Goal: Information Seeking & Learning: Learn about a topic

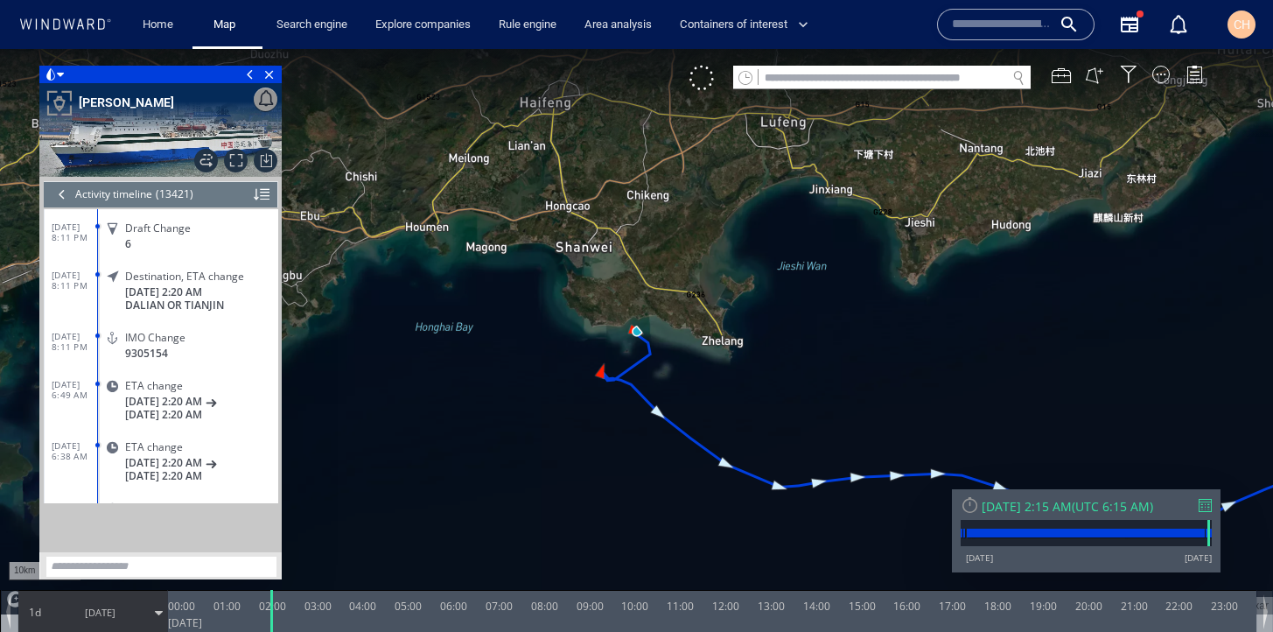
scroll to position [645742, 0]
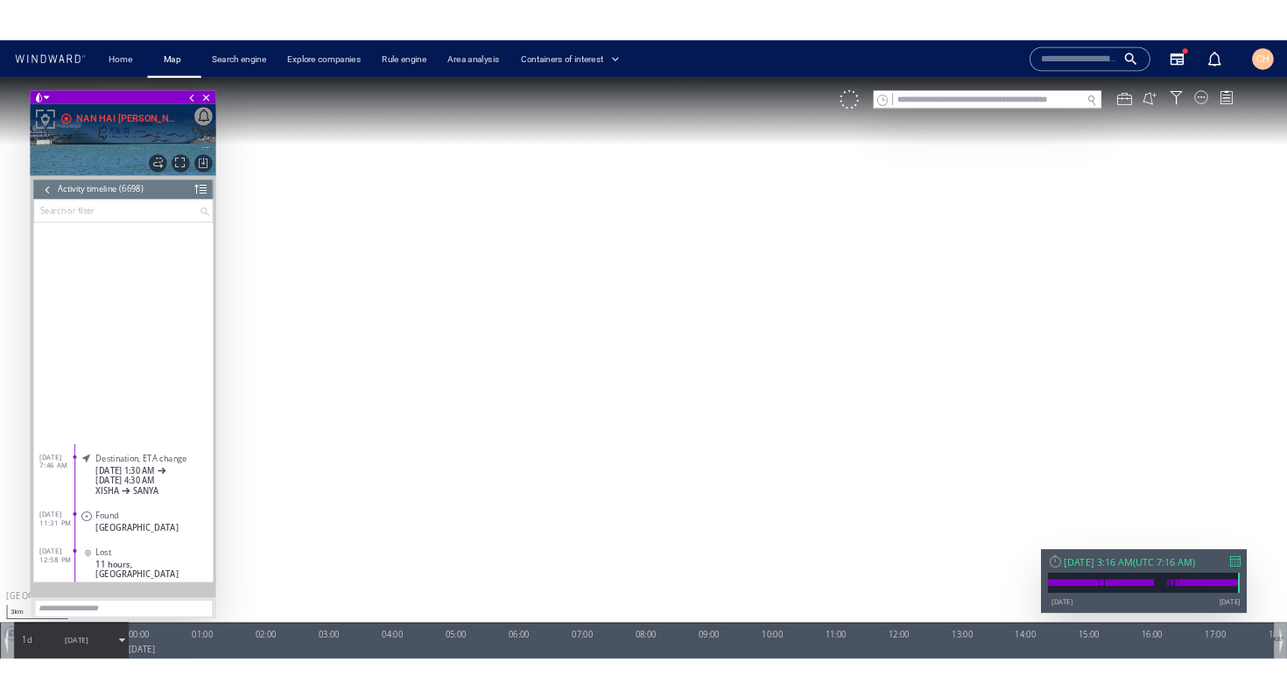
scroll to position [433, 0]
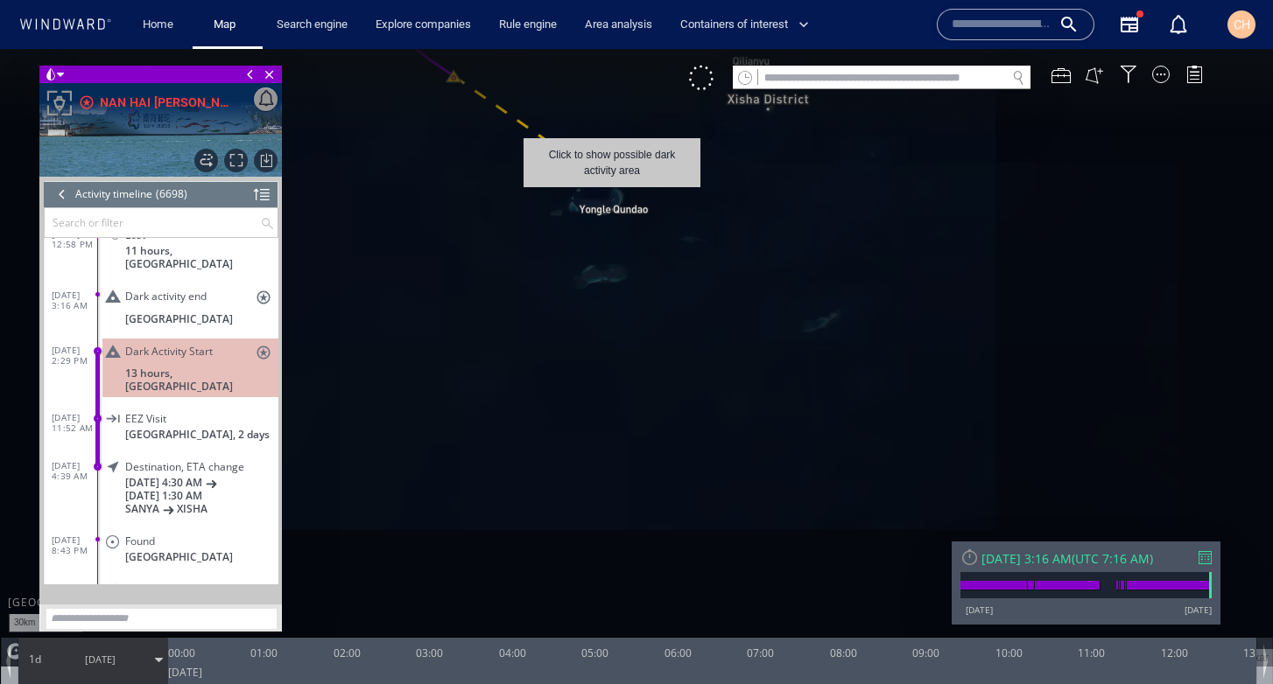
drag, startPoint x: 600, startPoint y: 175, endPoint x: 690, endPoint y: 334, distance: 182.6
click at [692, 332] on canvas "Map" at bounding box center [636, 358] width 1273 height 618
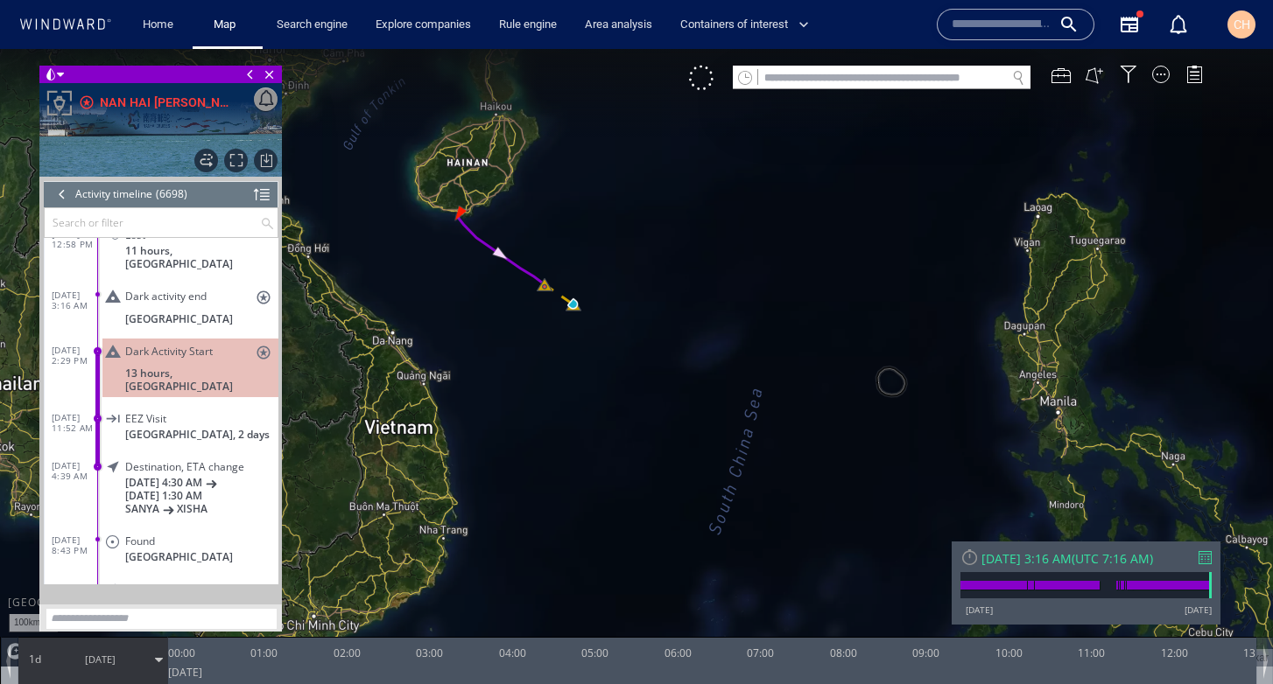
drag, startPoint x: 517, startPoint y: 318, endPoint x: 529, endPoint y: 312, distance: 12.9
click at [529, 312] on canvas "Map" at bounding box center [636, 358] width 1273 height 618
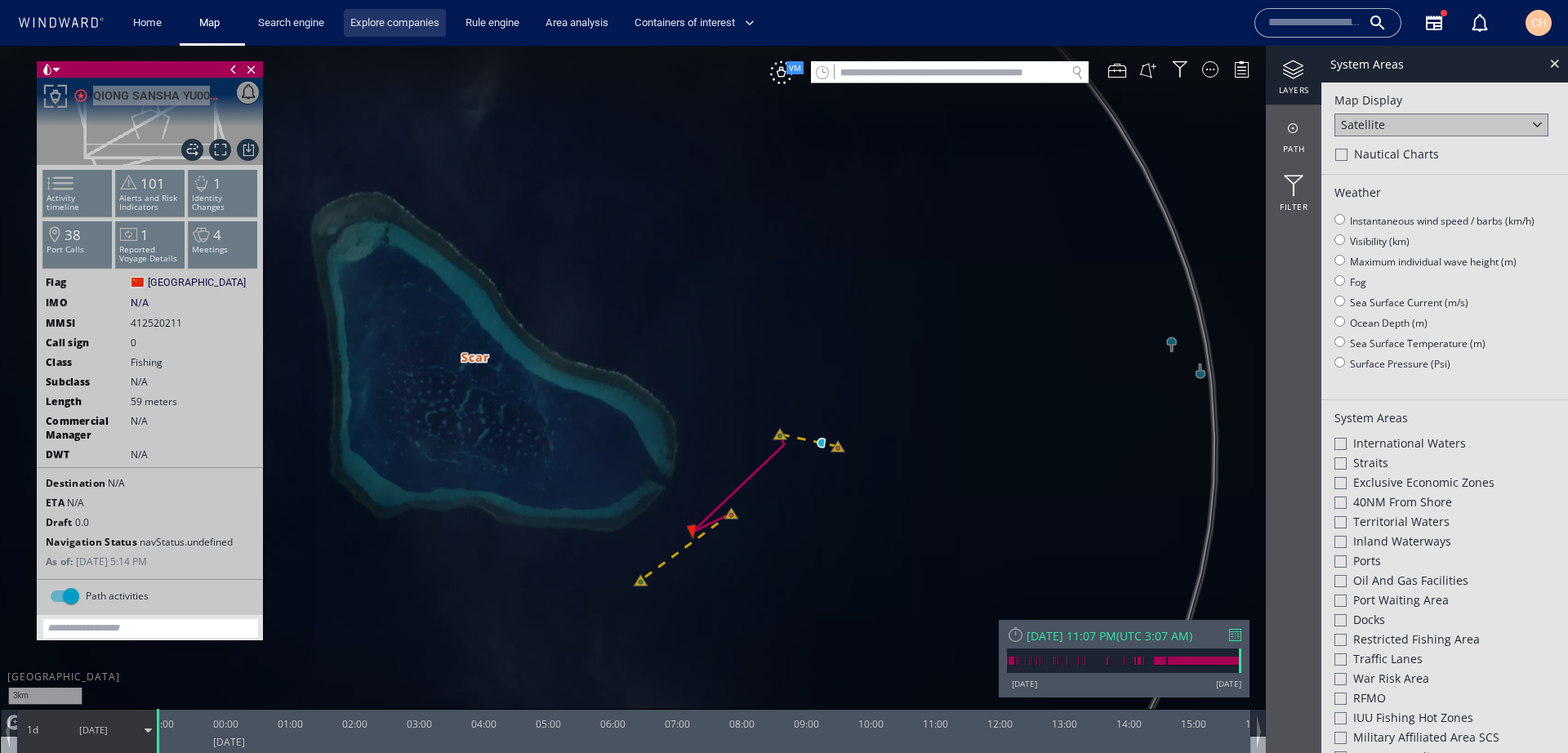
drag, startPoint x: 174, startPoint y: 53, endPoint x: 366, endPoint y: 14, distance: 195.9
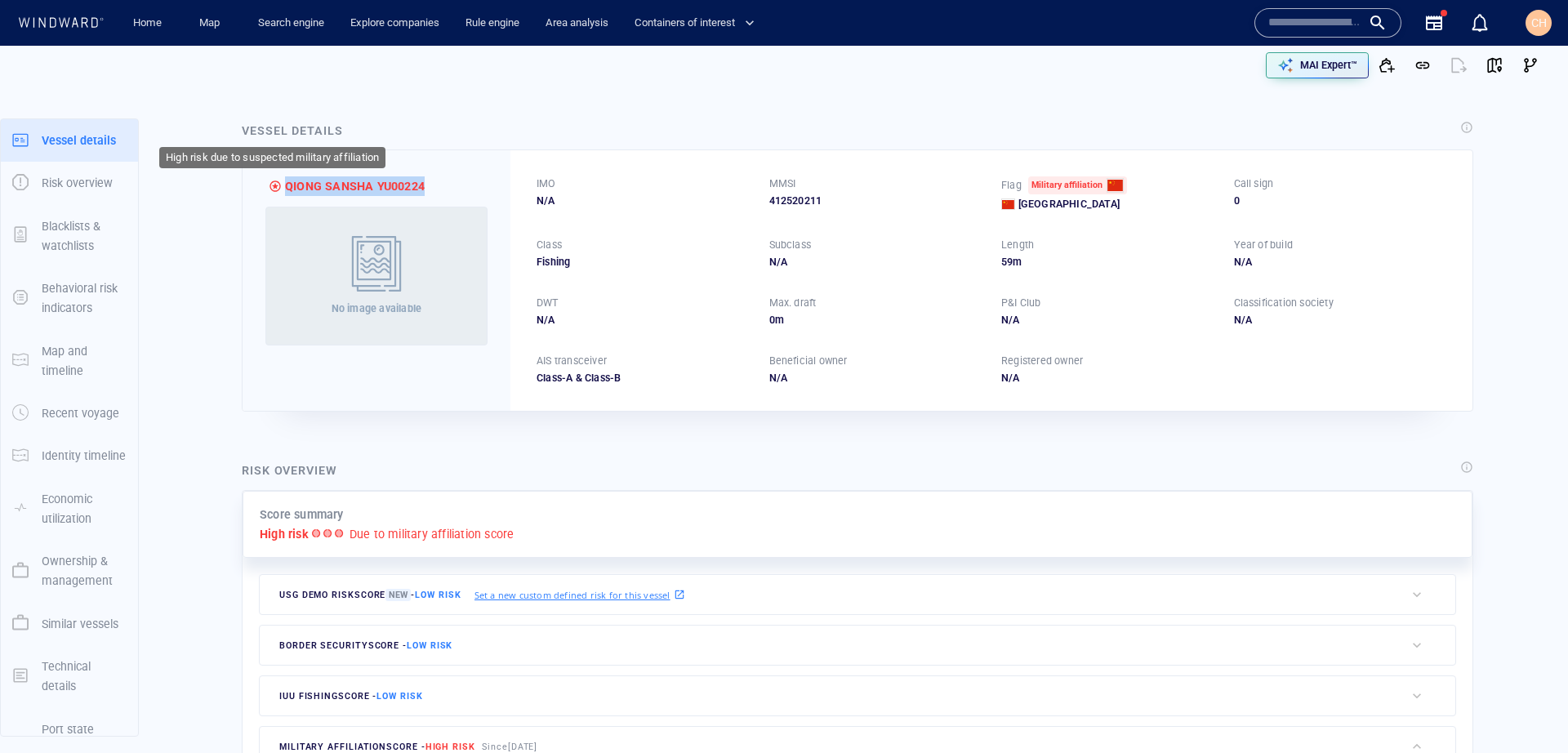
drag, startPoint x: 450, startPoint y: 187, endPoint x: 275, endPoint y: 193, distance: 175.1
click at [275, 193] on div "QIONG SANSHA YU00224" at bounding box center [376, 186] width 216 height 20
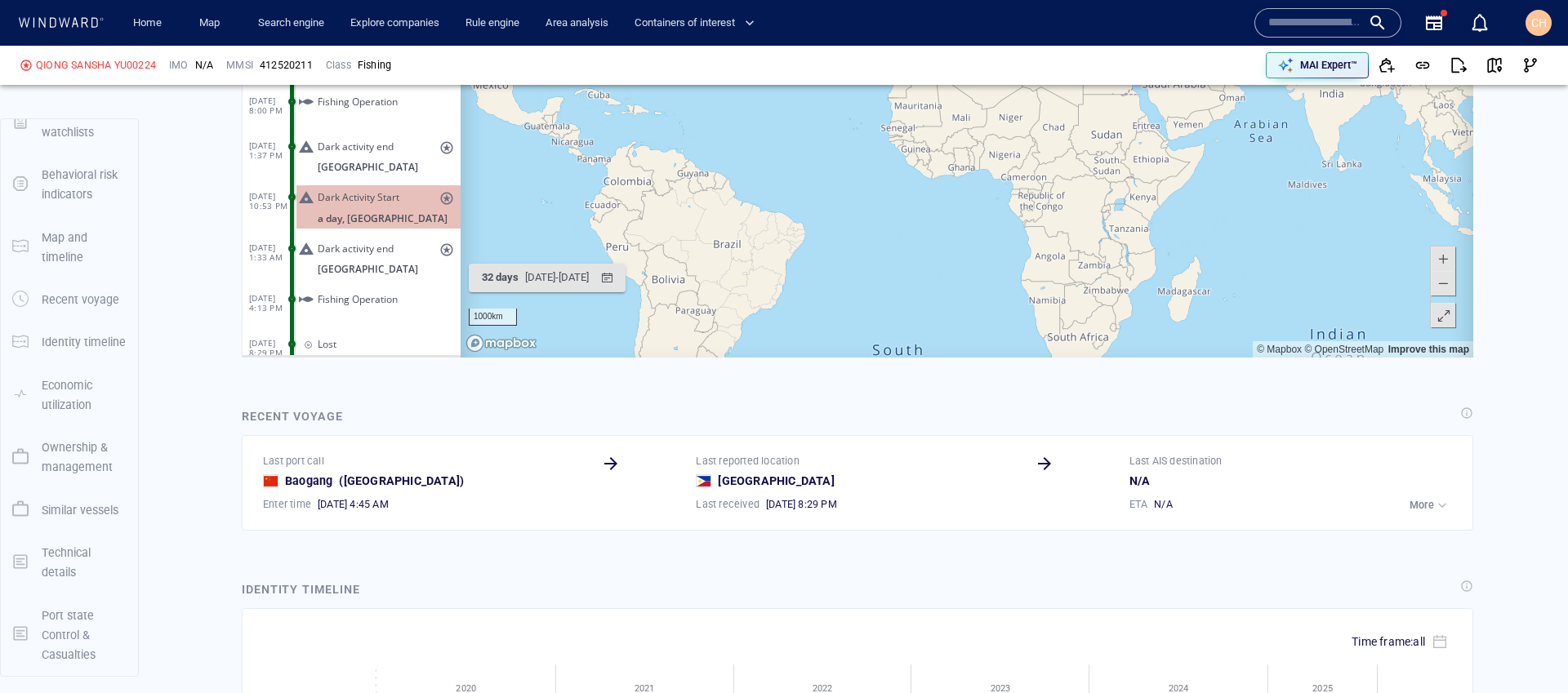
scroll to position [1486, 0]
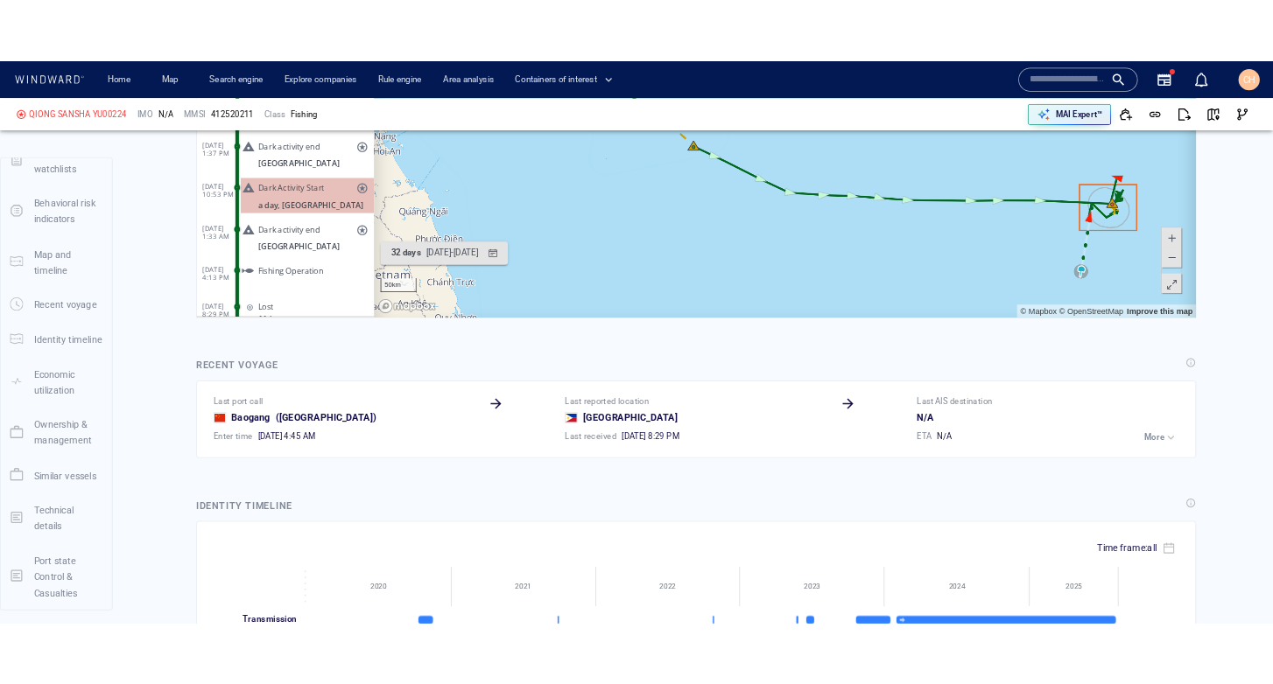
scroll to position [1551, 0]
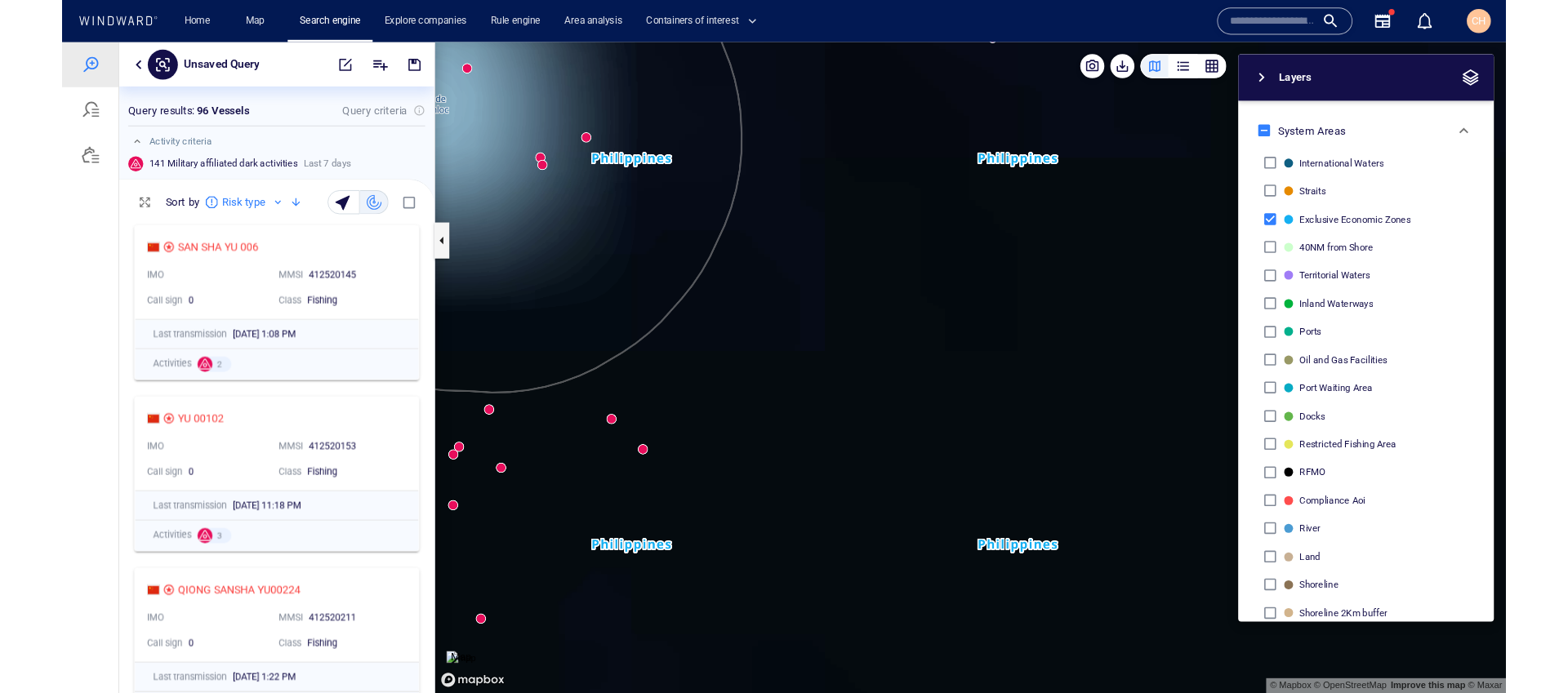
scroll to position [4418, 0]
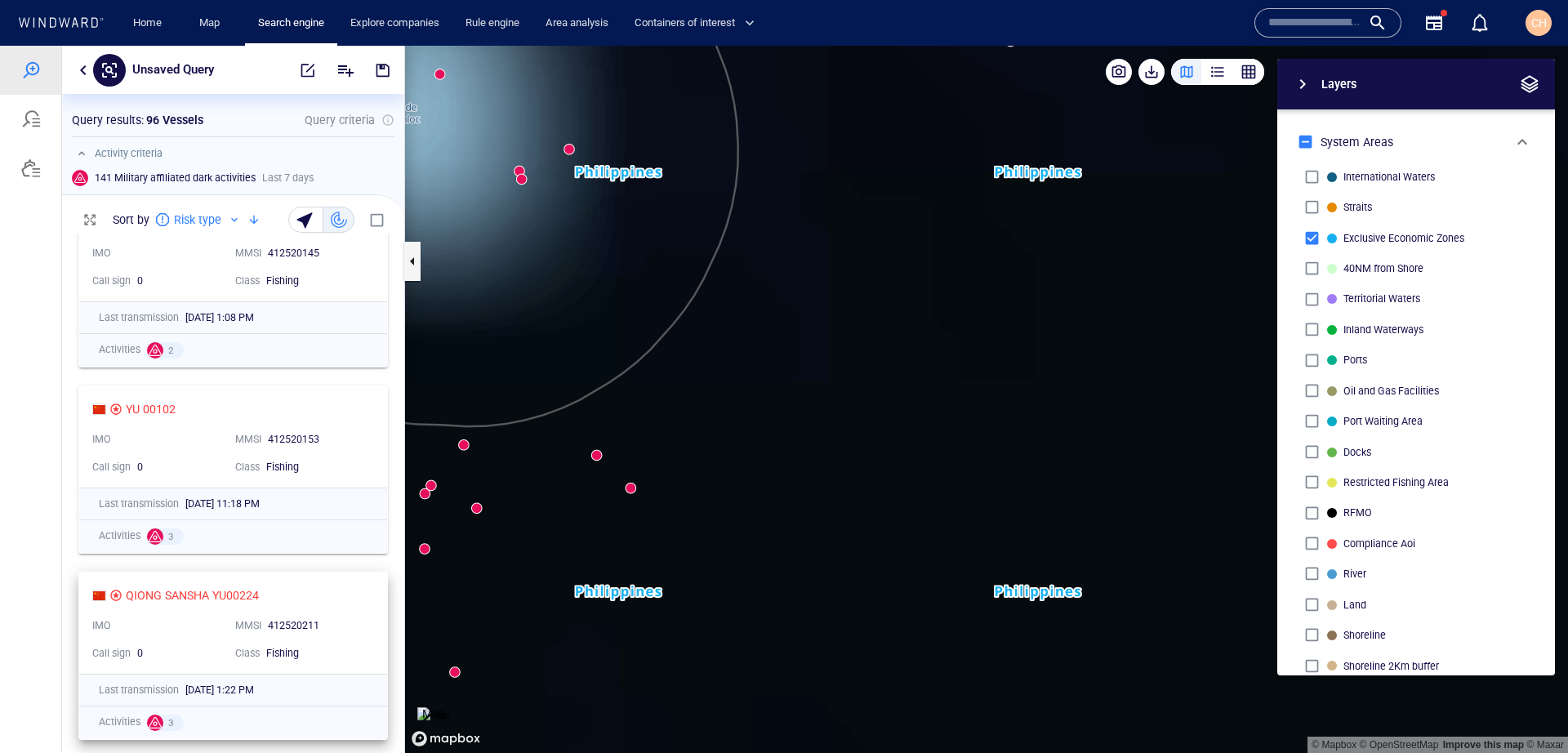
click at [333, 658] on div "Fishing" at bounding box center [315, 653] width 99 height 15
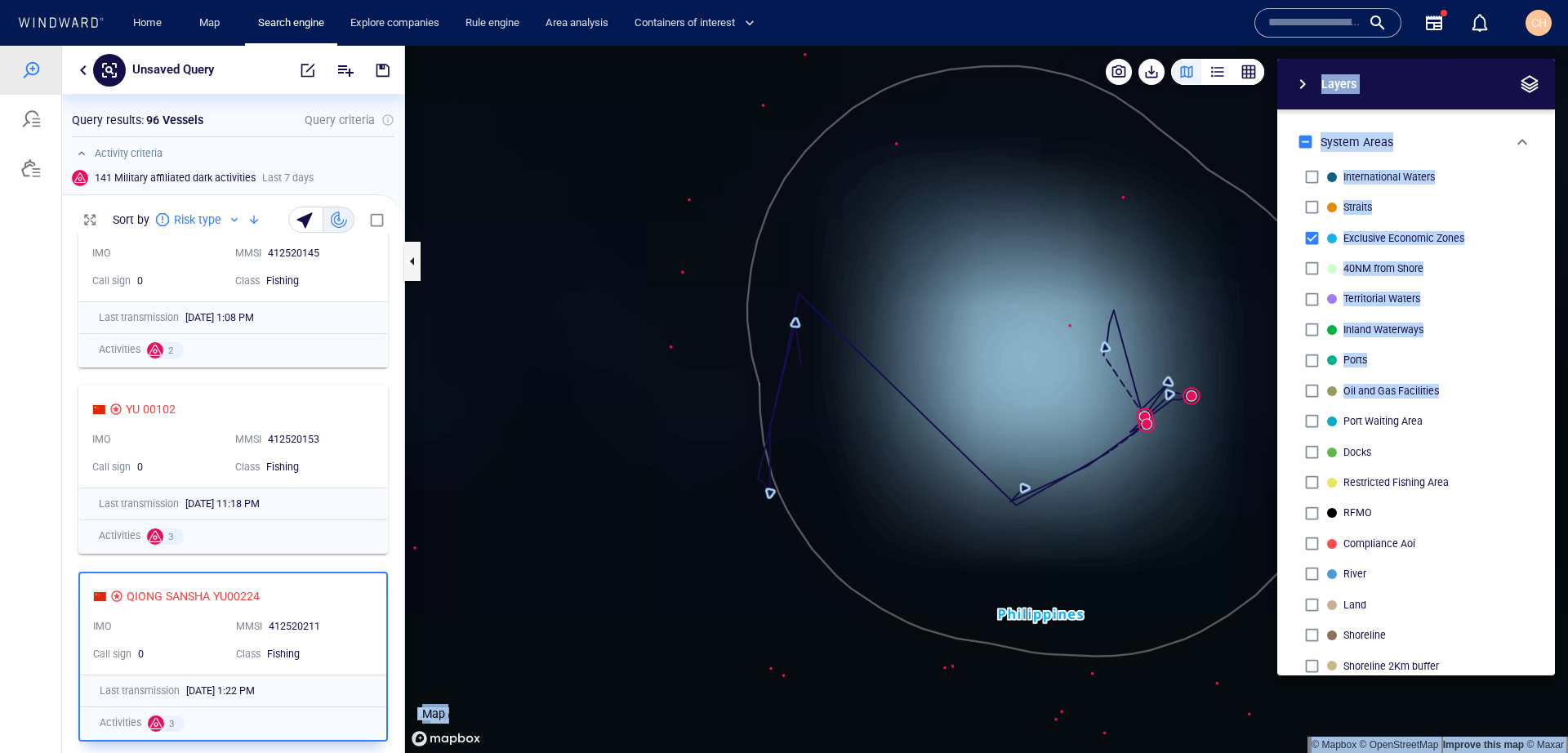
drag, startPoint x: 1120, startPoint y: 417, endPoint x: 977, endPoint y: 411, distance: 143.1
click at [977, 411] on div "© Mapbox © OpenStreetMap Improve this map © Maxar Map Layers System Areas Inter…" at bounding box center [987, 399] width 1163 height 707
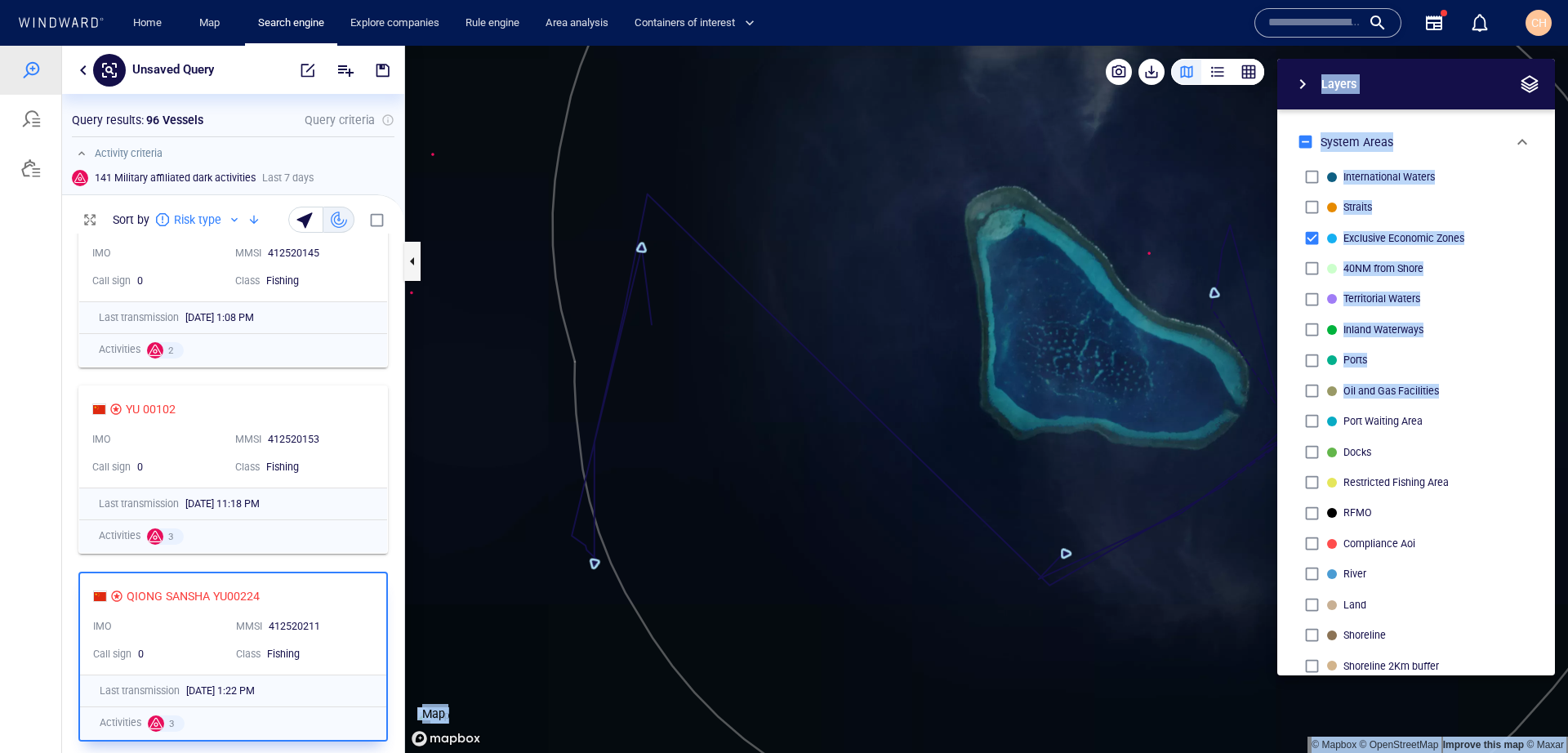
drag, startPoint x: 1107, startPoint y: 423, endPoint x: 932, endPoint y: 412, distance: 175.3
click at [932, 412] on div "© Mapbox © OpenStreetMap Improve this map © Maxar Map Layers System Areas Inter…" at bounding box center [987, 399] width 1163 height 707
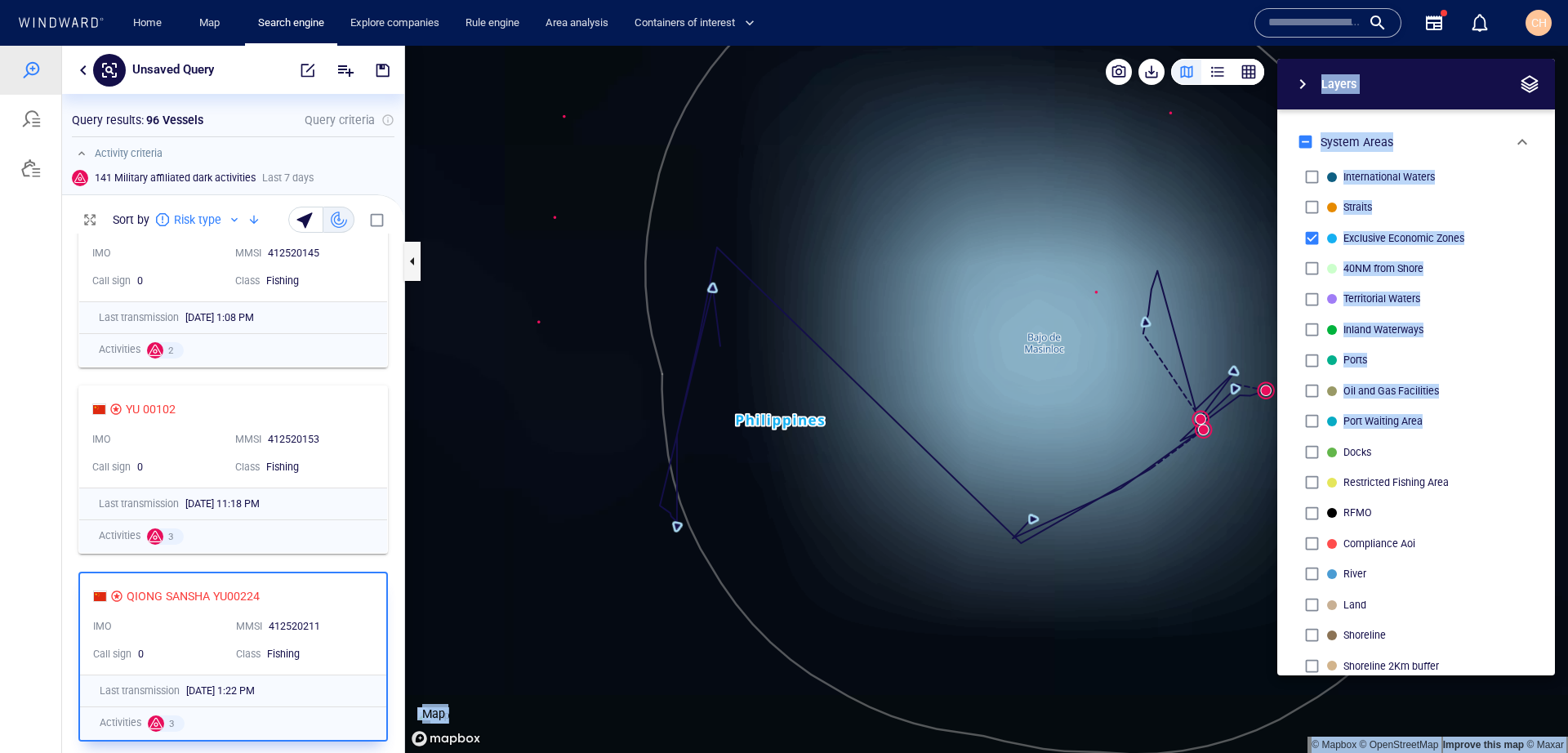
drag, startPoint x: 1140, startPoint y: 467, endPoint x: 869, endPoint y: 444, distance: 272.0
click at [869, 444] on div "© Mapbox © OpenStreetMap Improve this map © Maxar Map Layers System Areas Inter…" at bounding box center [987, 399] width 1163 height 707
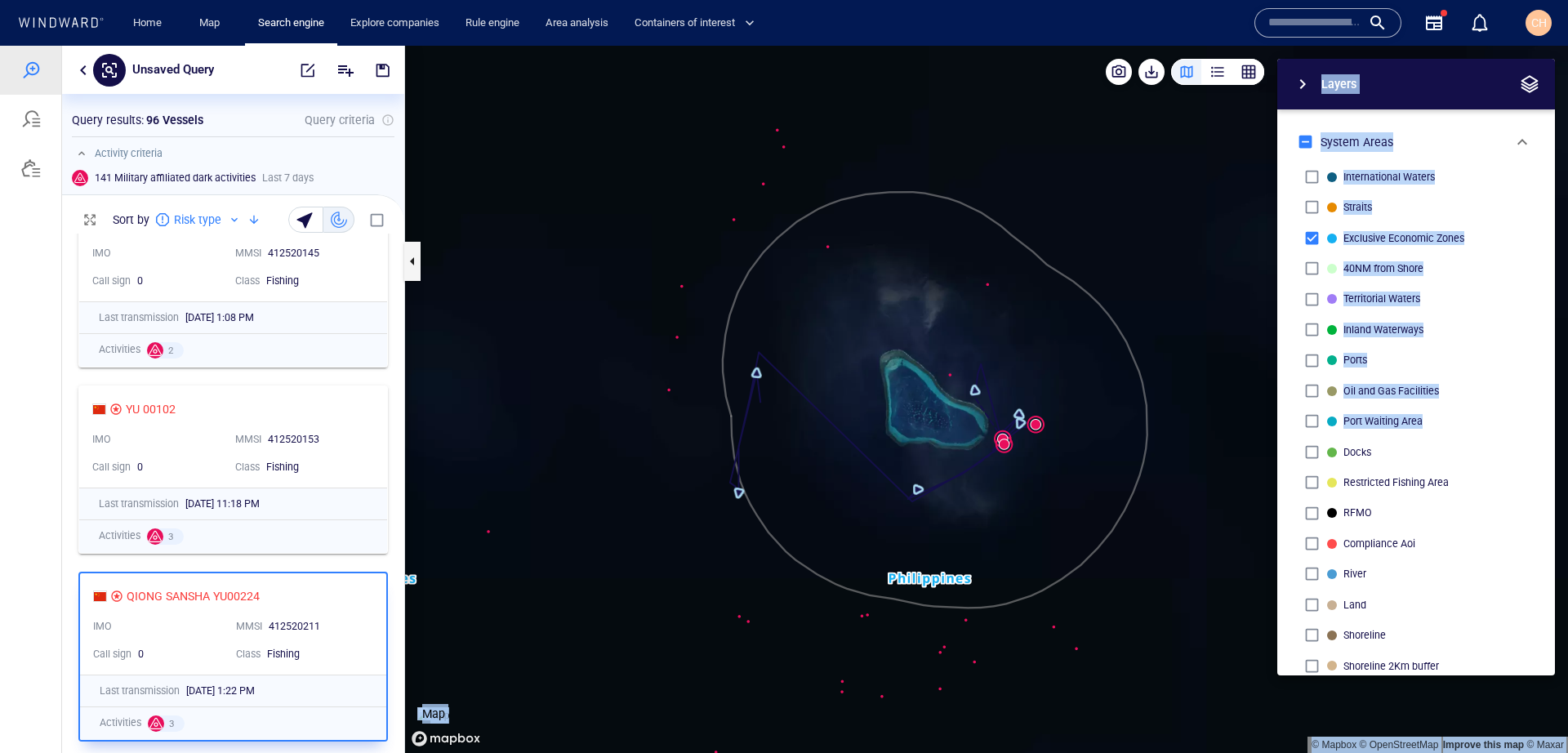
drag, startPoint x: 1036, startPoint y: 516, endPoint x: 868, endPoint y: 482, distance: 171.4
click at [868, 482] on canvas "Map" at bounding box center [987, 399] width 1163 height 707
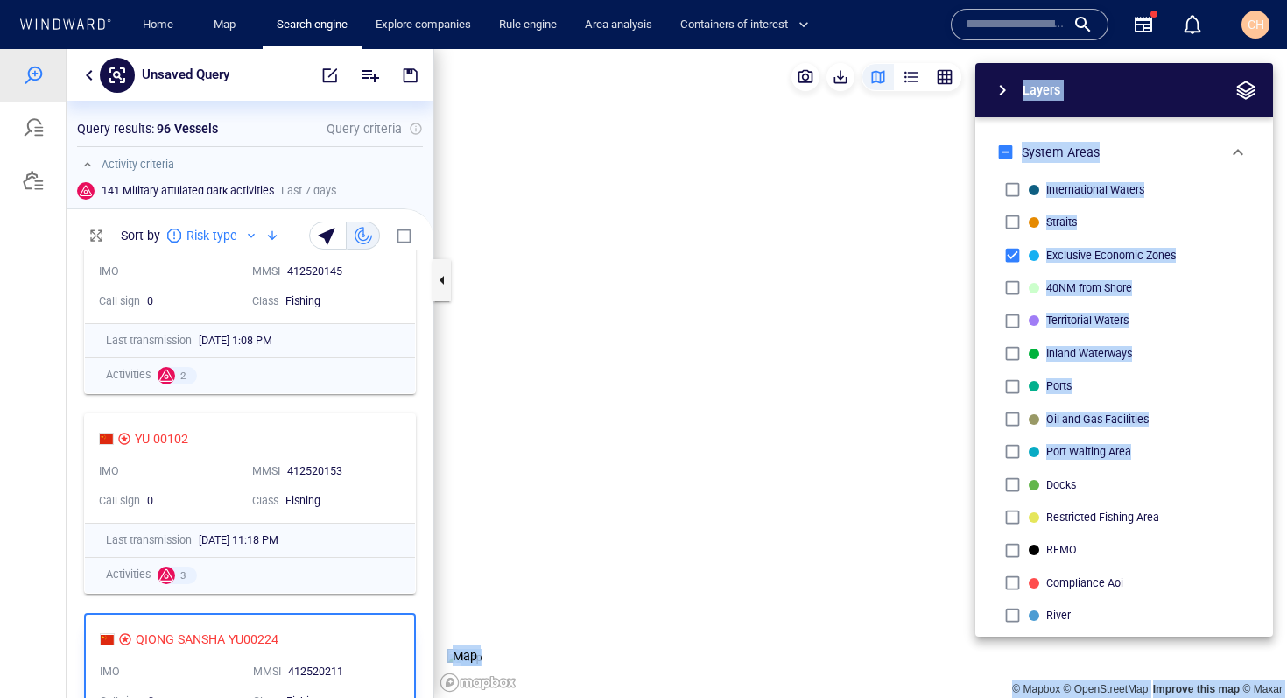
scroll to position [447, 367]
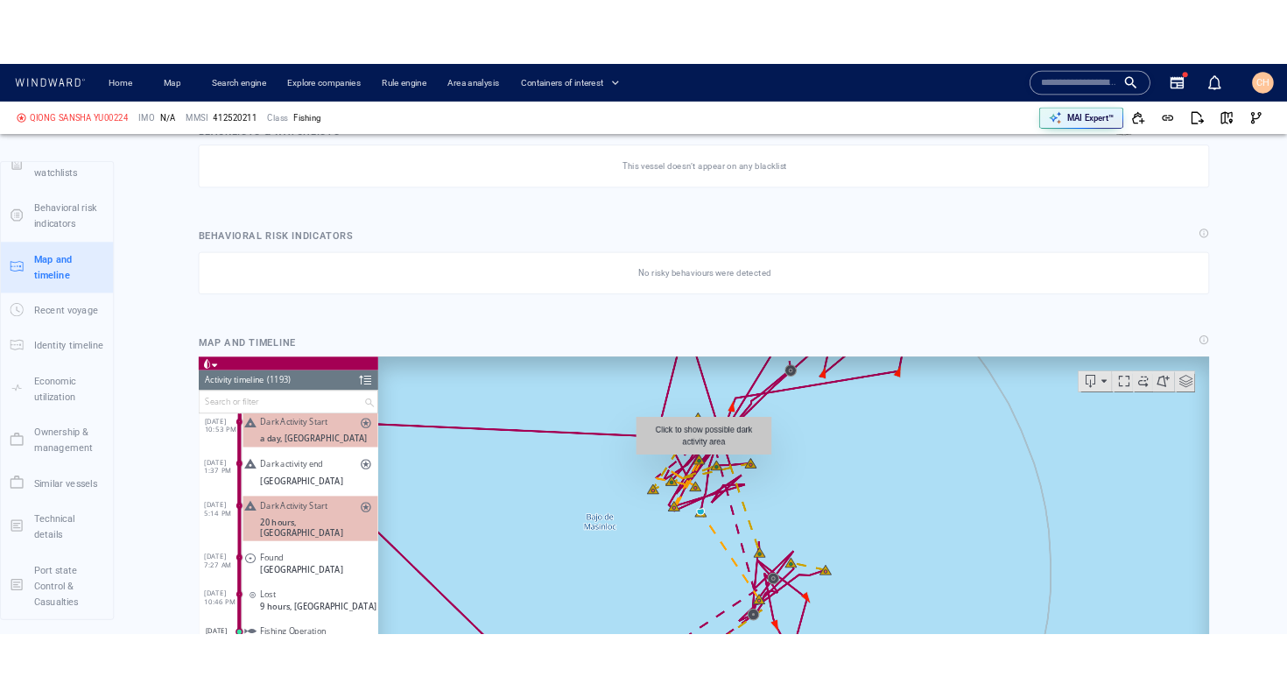
scroll to position [958, 0]
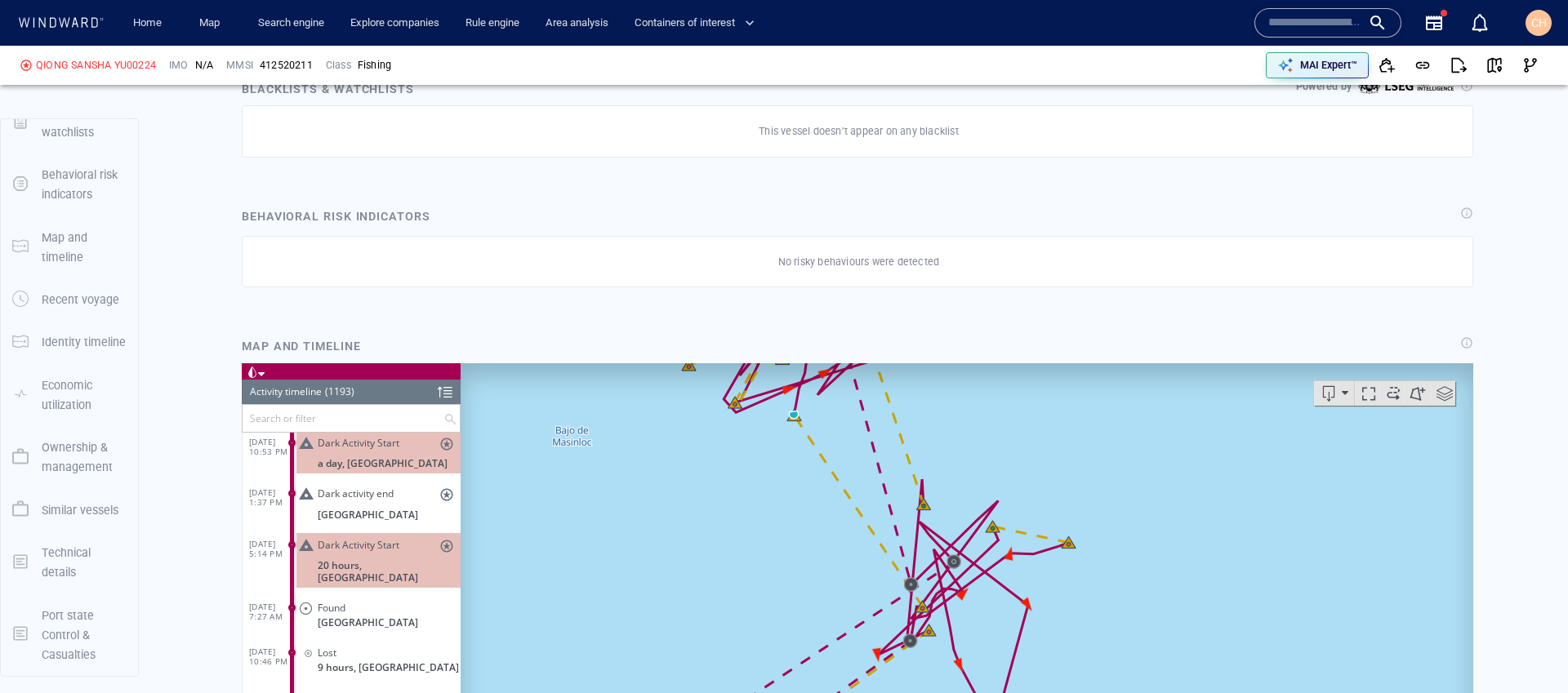
drag, startPoint x: 987, startPoint y: 665, endPoint x: 910, endPoint y: 555, distance: 134.3
click at [910, 555] on canvas "Map" at bounding box center [967, 616] width 1013 height 506
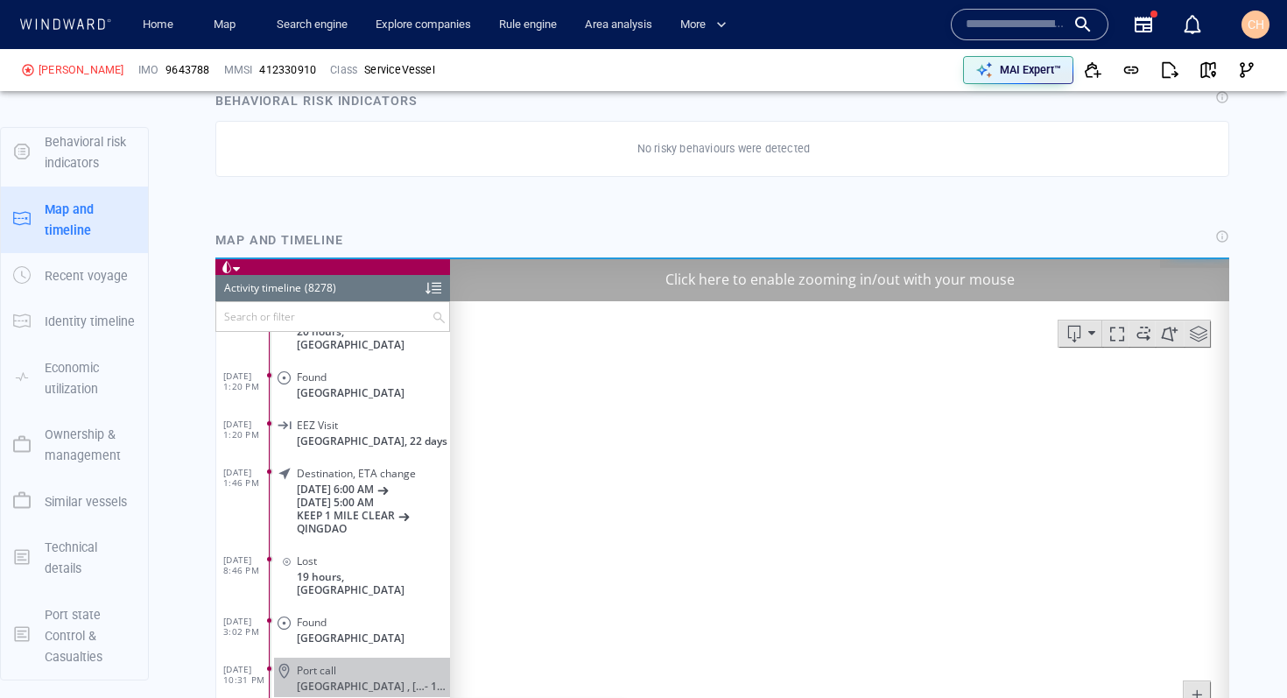
scroll to position [398006, 0]
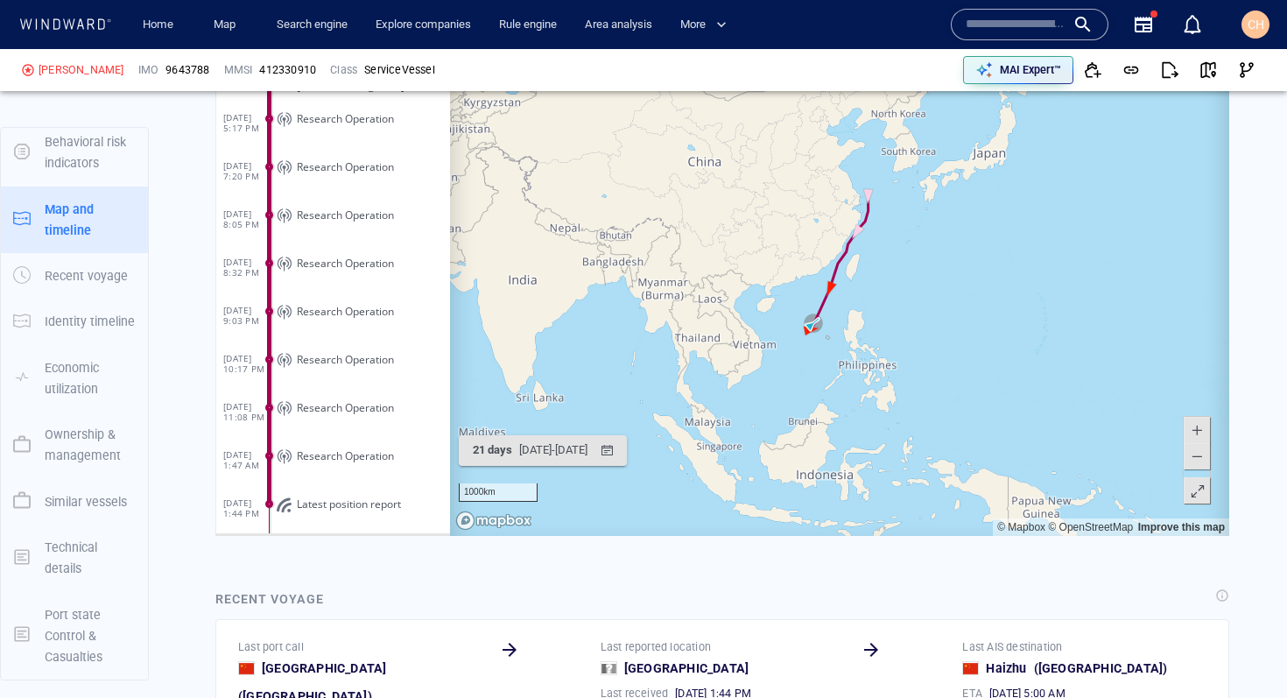
scroll to position [1356, 0]
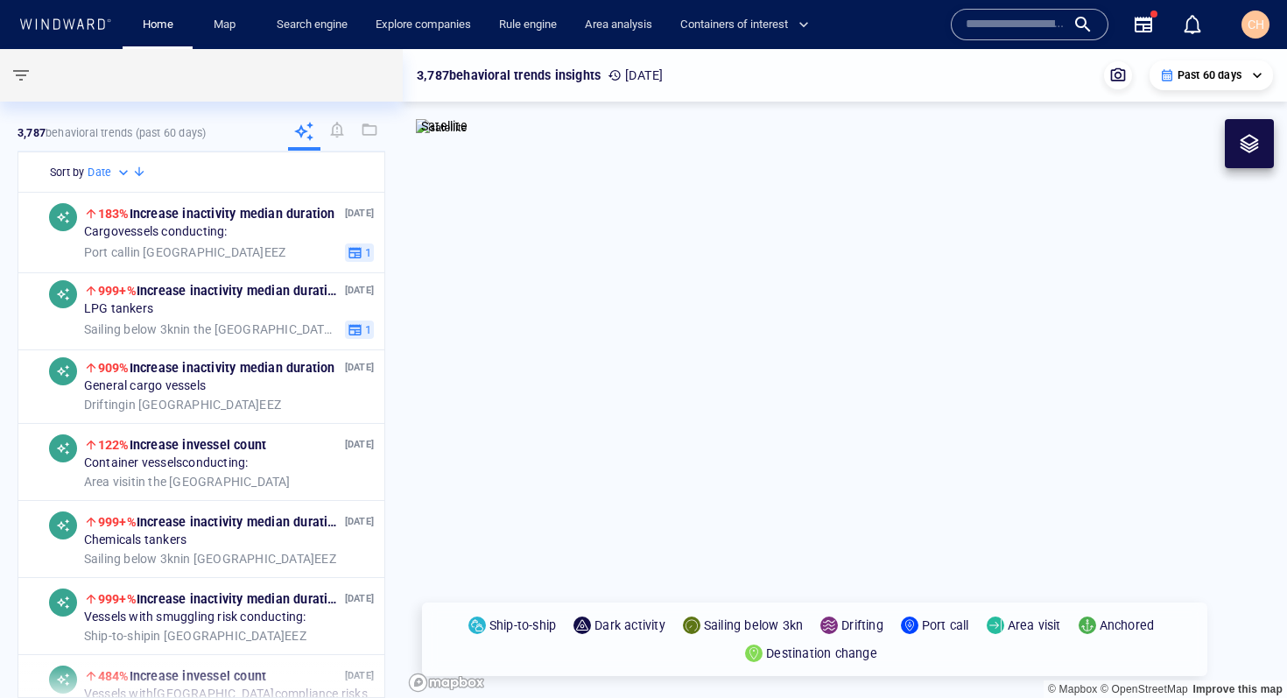
click at [39, 79] on button "button" at bounding box center [21, 75] width 42 height 42
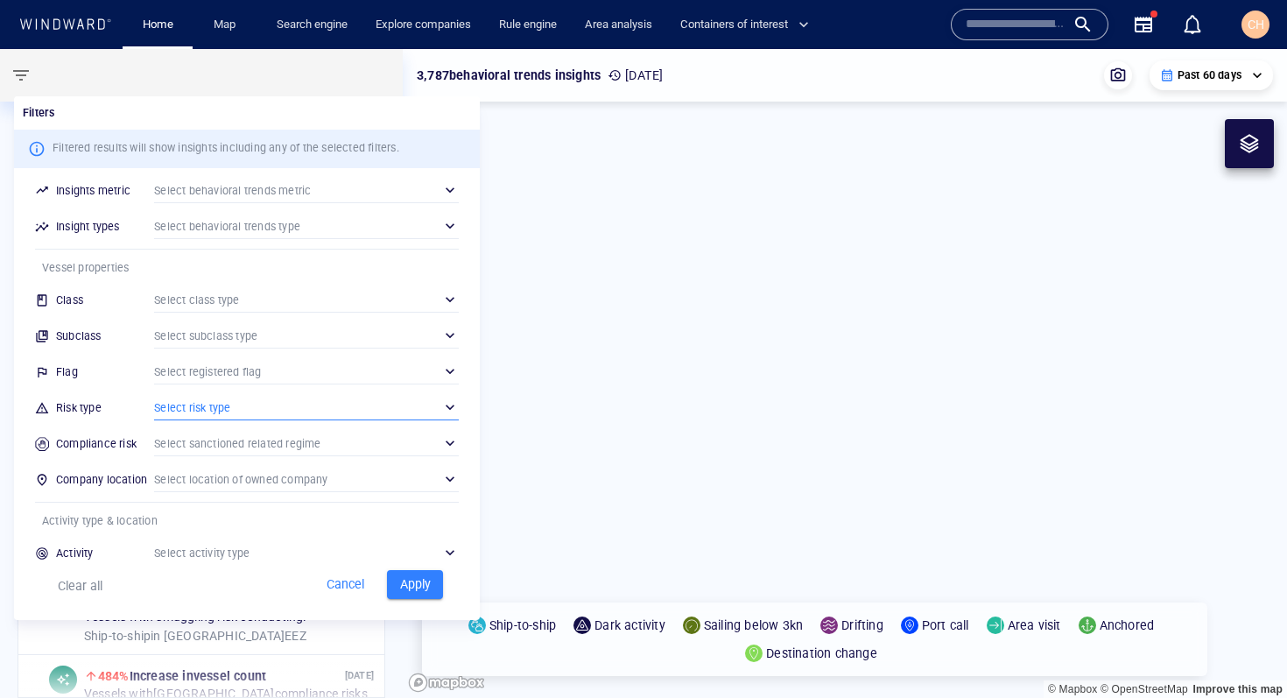
click at [173, 401] on div "​" at bounding box center [306, 407] width 305 height 26
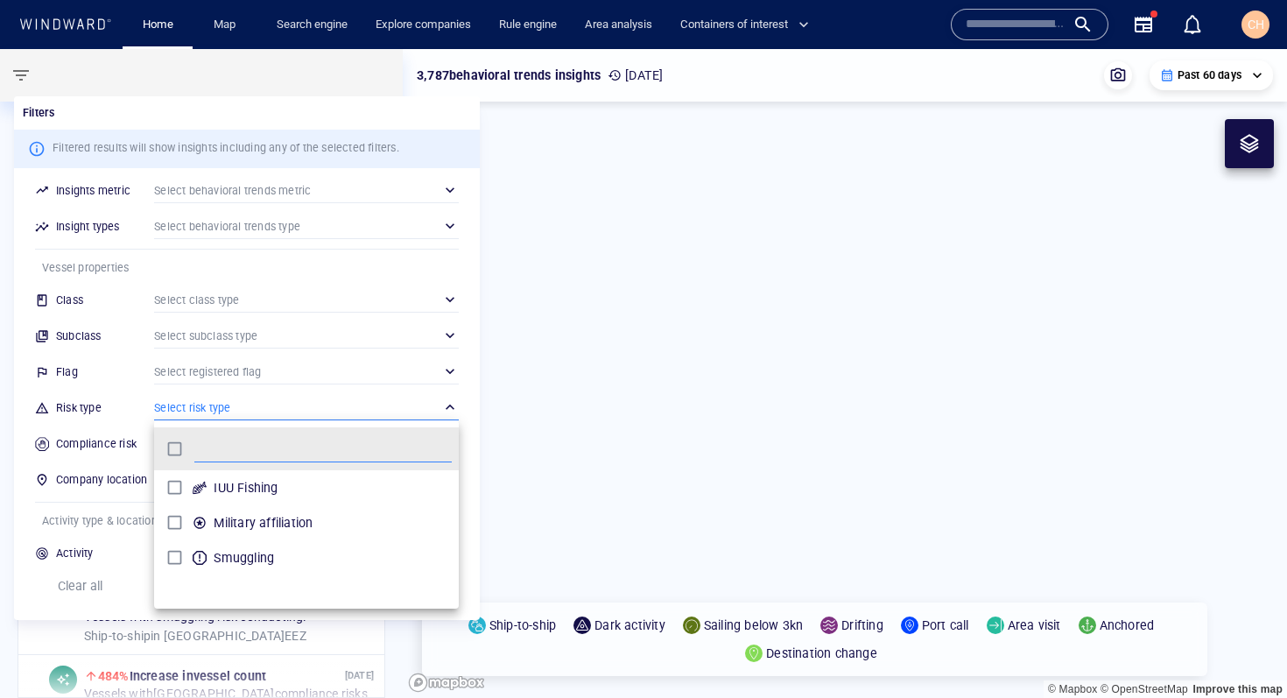
scroll to position [174, 305]
click at [221, 525] on p "Military affiliation" at bounding box center [263, 522] width 99 height 21
click at [23, 476] on div at bounding box center [643, 349] width 1287 height 698
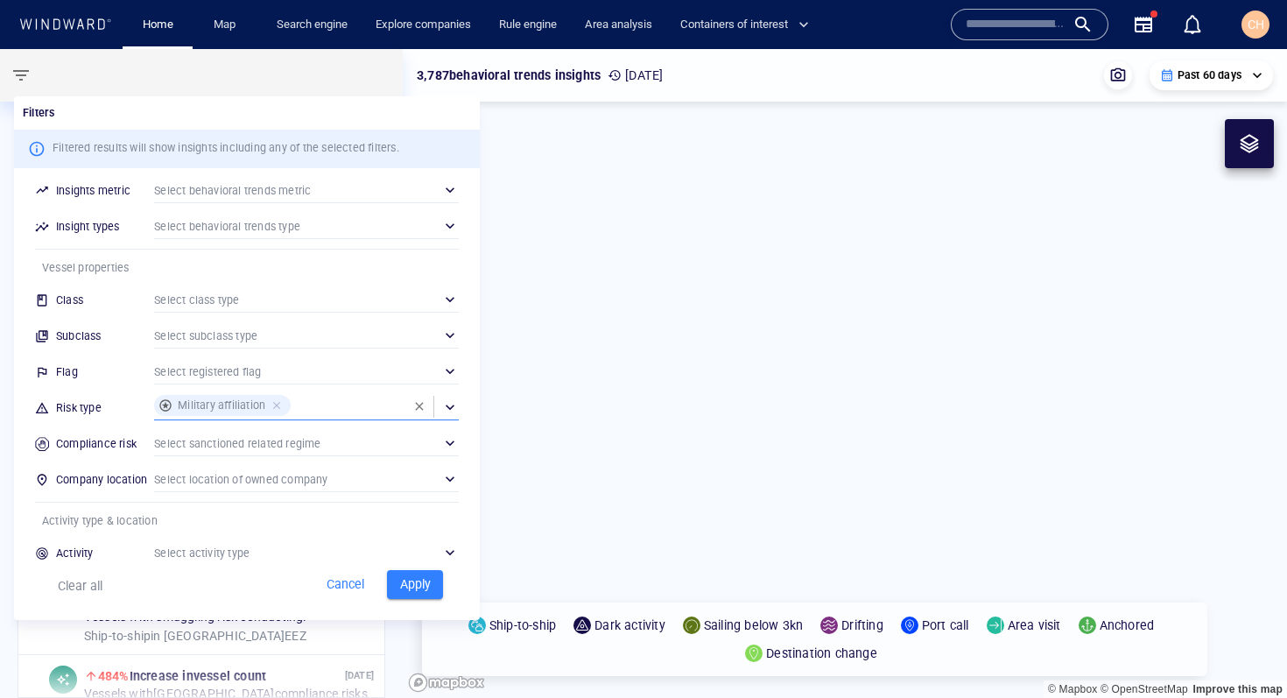
click at [411, 588] on span "Apply" at bounding box center [415, 584] width 39 height 22
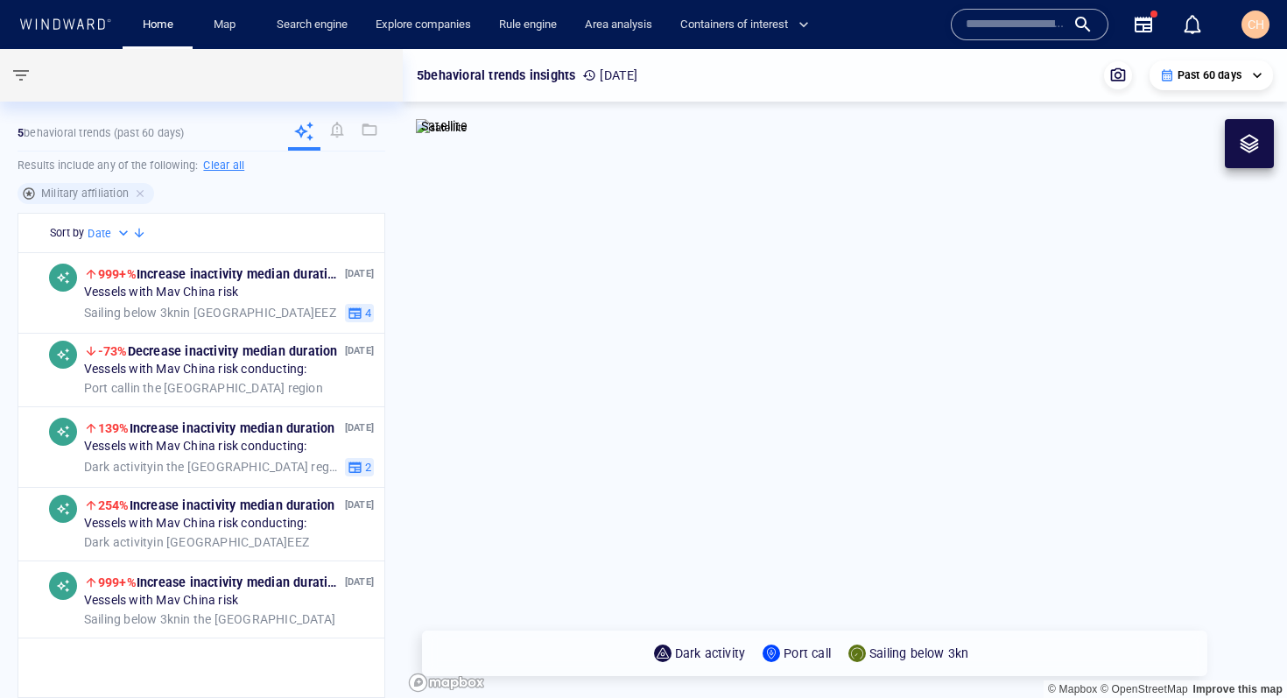
drag, startPoint x: 962, startPoint y: 343, endPoint x: 630, endPoint y: 216, distance: 355.1
click at [630, 216] on canvas "Map" at bounding box center [845, 373] width 884 height 649
drag, startPoint x: 1134, startPoint y: 365, endPoint x: 940, endPoint y: 355, distance: 194.5
click at [940, 355] on canvas "Map" at bounding box center [845, 373] width 884 height 649
click at [279, 297] on div "Vessels with Mav China risk" at bounding box center [229, 293] width 290 height 16
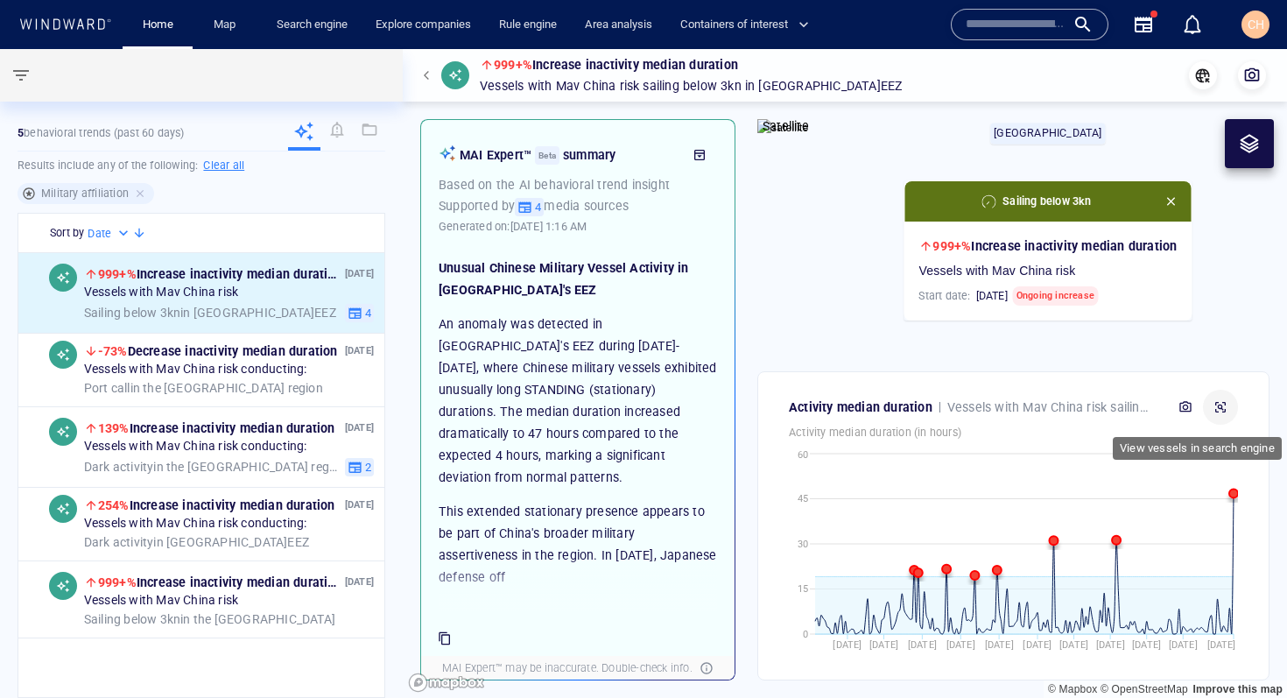
click at [1215, 401] on icon "button" at bounding box center [1220, 407] width 14 height 14
